Goal: Check status: Verify the current state of an ongoing process or item

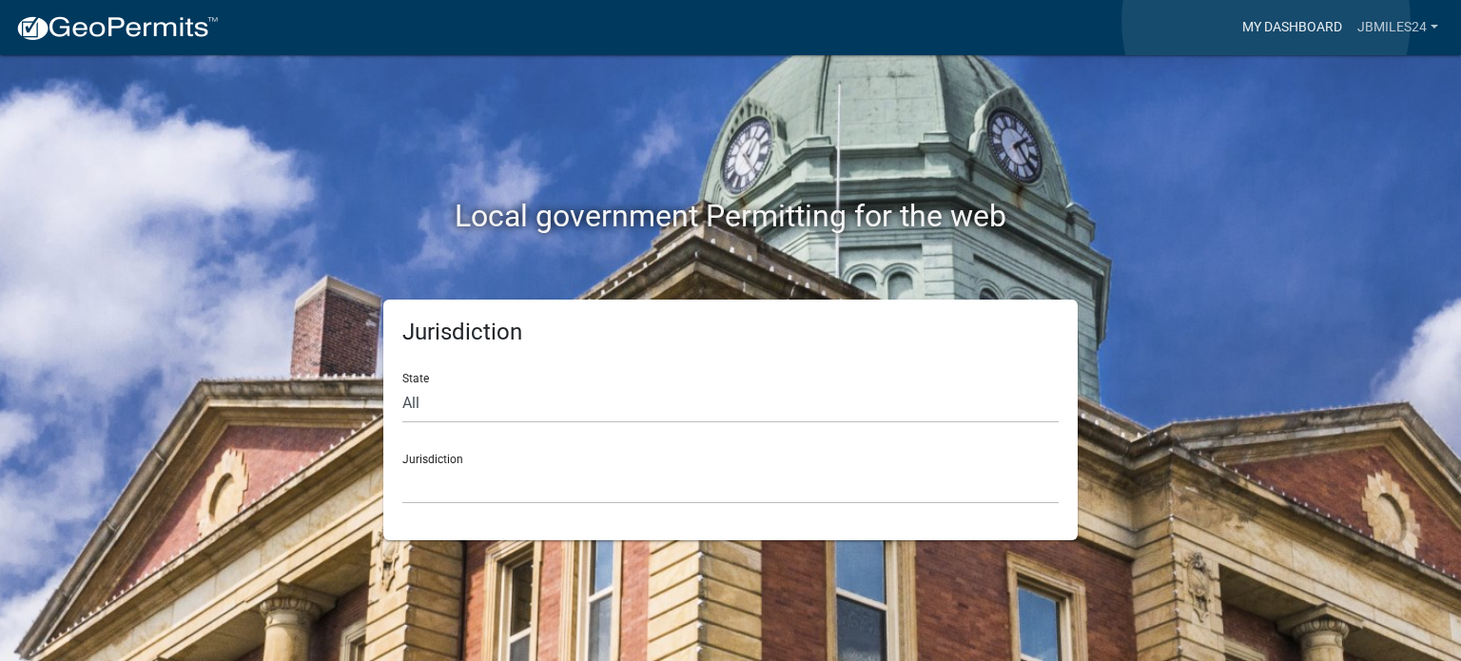
click at [1266, 21] on link "My Dashboard" at bounding box center [1292, 28] width 115 height 36
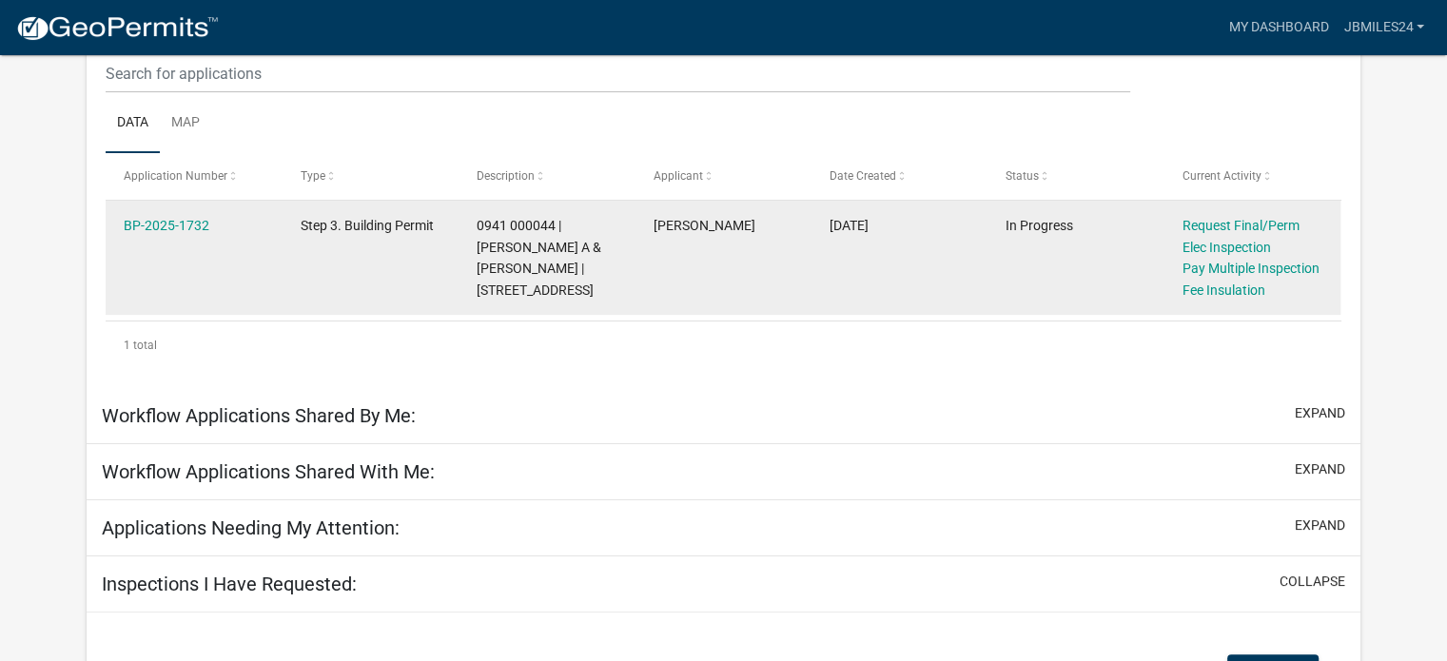
scroll to position [271, 0]
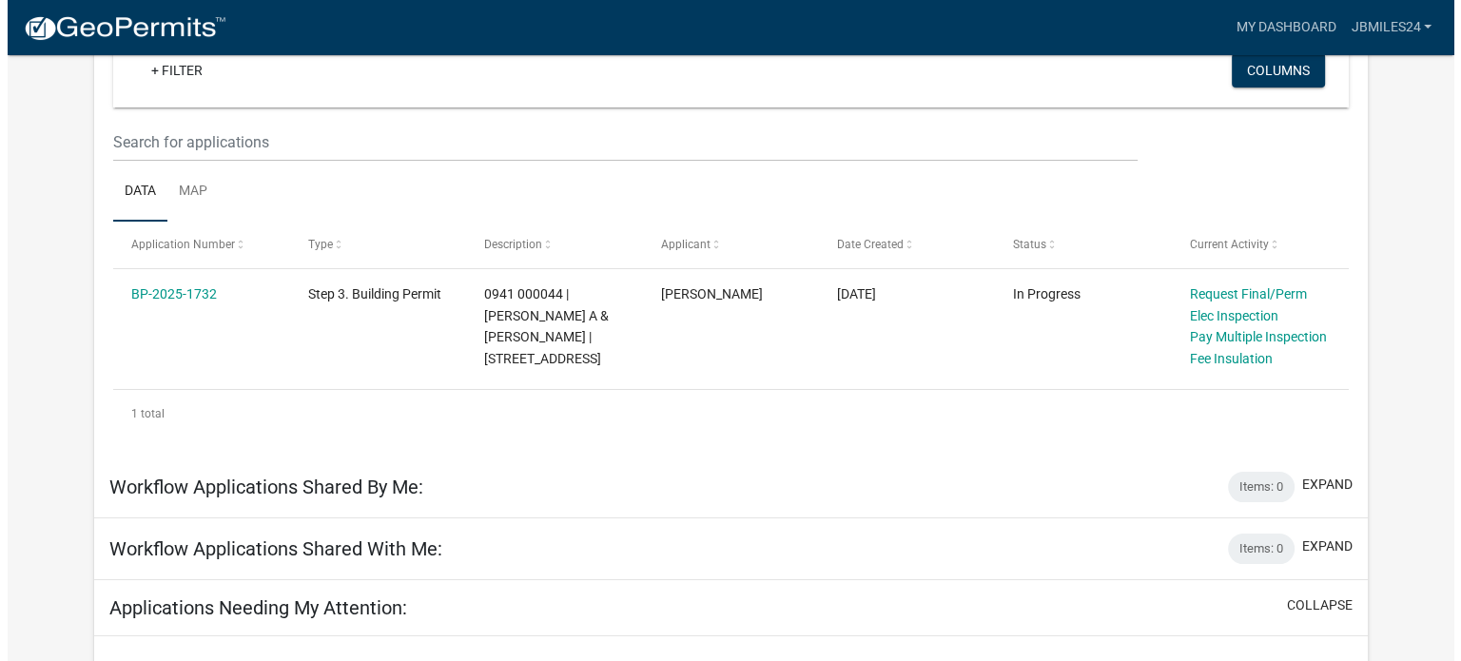
scroll to position [0, 0]
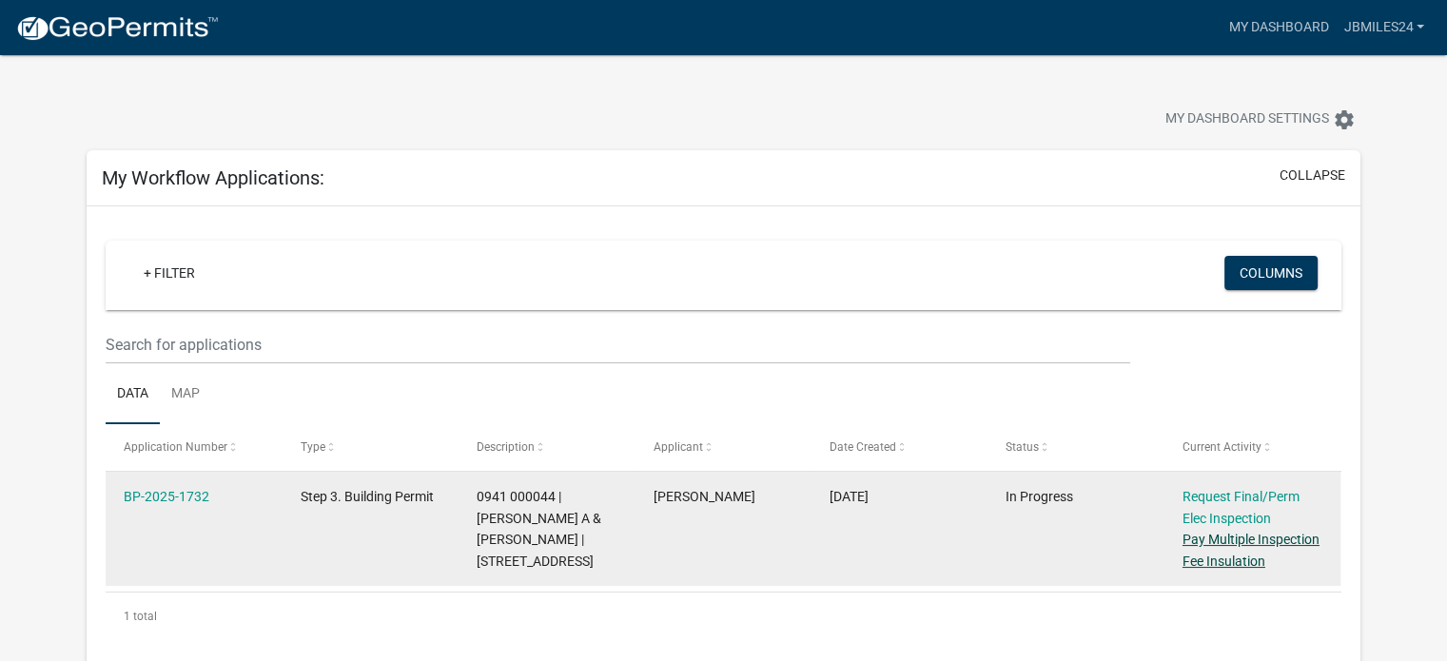
click at [1201, 539] on link "Pay Multiple Inspection Fee Insulation" at bounding box center [1250, 550] width 137 height 37
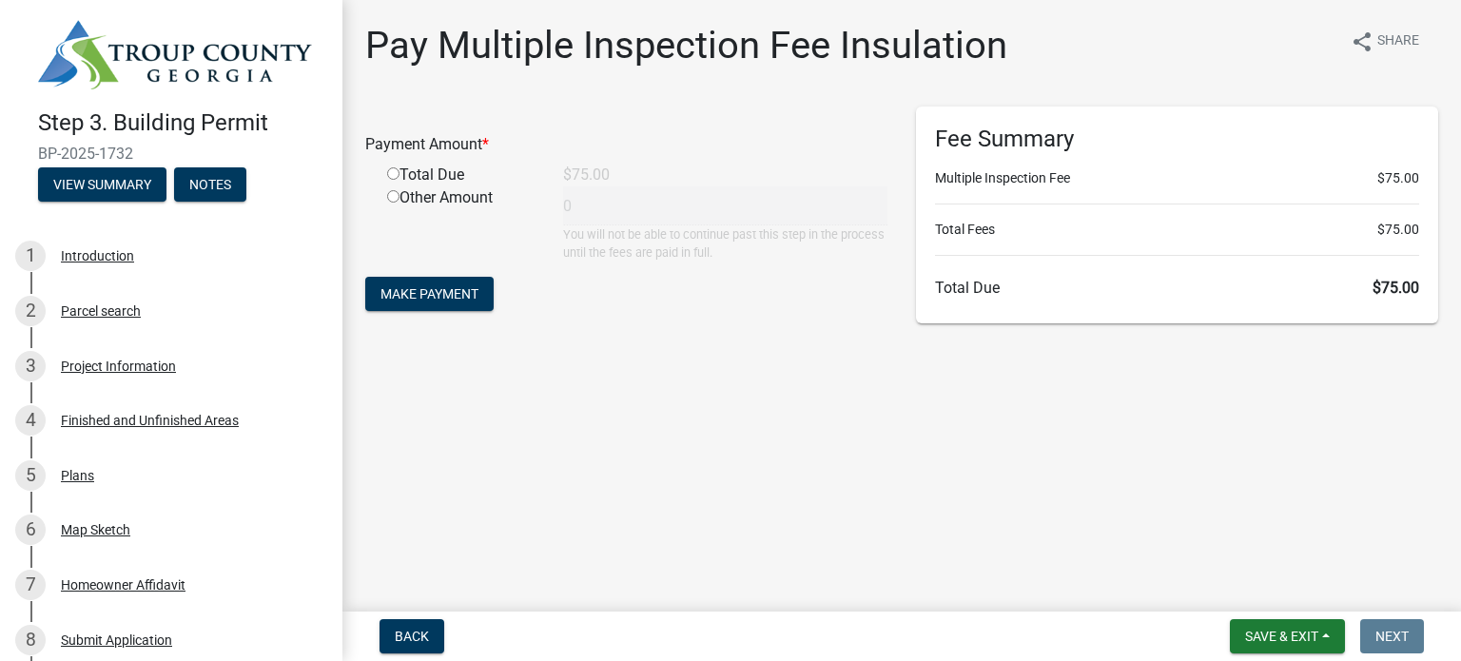
drag, startPoint x: 1029, startPoint y: 507, endPoint x: 912, endPoint y: 440, distance: 134.6
click at [912, 440] on main "Pay Multiple Inspection Fee Insulation share Share Payment Amount * Total Due $…" at bounding box center [901, 302] width 1118 height 604
click at [646, 437] on main "Pay Multiple Inspection Fee Insulation share Share Payment Amount * Total Due $…" at bounding box center [901, 302] width 1118 height 604
